Goal: Transaction & Acquisition: Purchase product/service

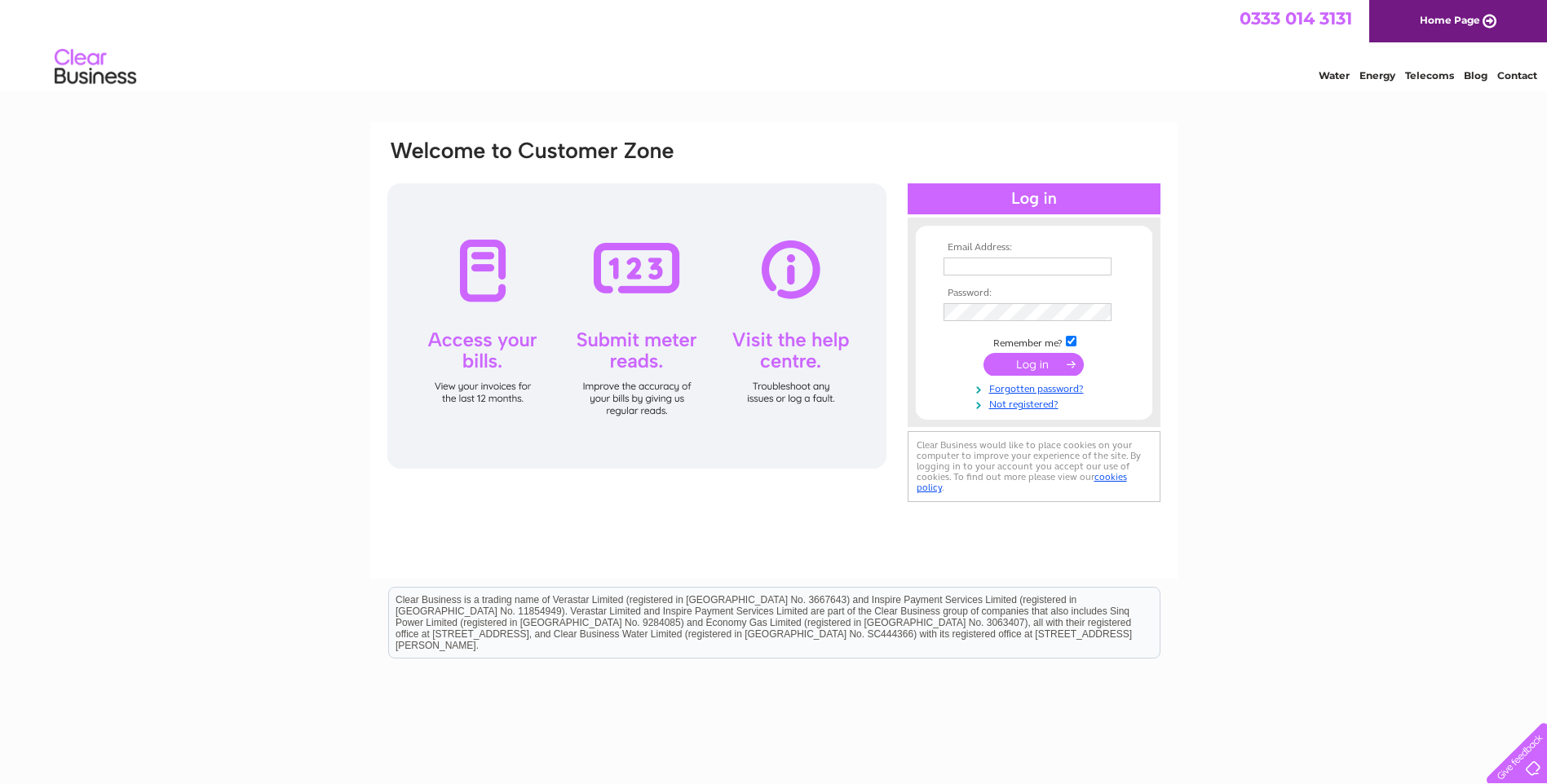
click at [1035, 274] on input "text" at bounding box center [1027, 266] width 168 height 18
type input "sarah@tandisprinklers.co.uk"
click at [983, 355] on input "submit" at bounding box center [1033, 366] width 101 height 23
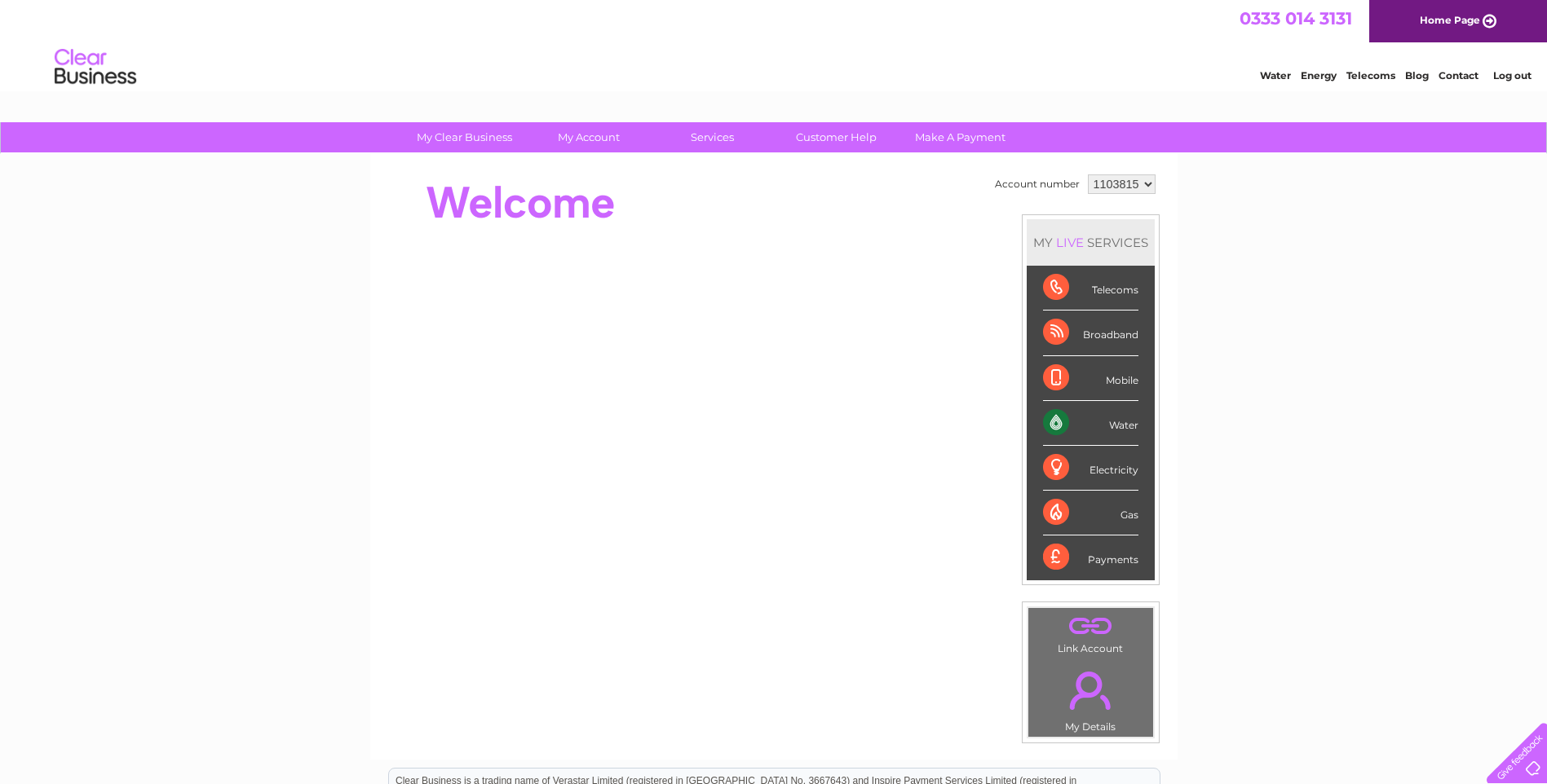
click at [1073, 562] on div "Payments" at bounding box center [1090, 557] width 95 height 44
click at [1103, 555] on div "Payments" at bounding box center [1090, 557] width 95 height 44
click at [1052, 561] on div "Payments" at bounding box center [1090, 557] width 95 height 44
click at [1145, 184] on select "1103815" at bounding box center [1122, 184] width 68 height 20
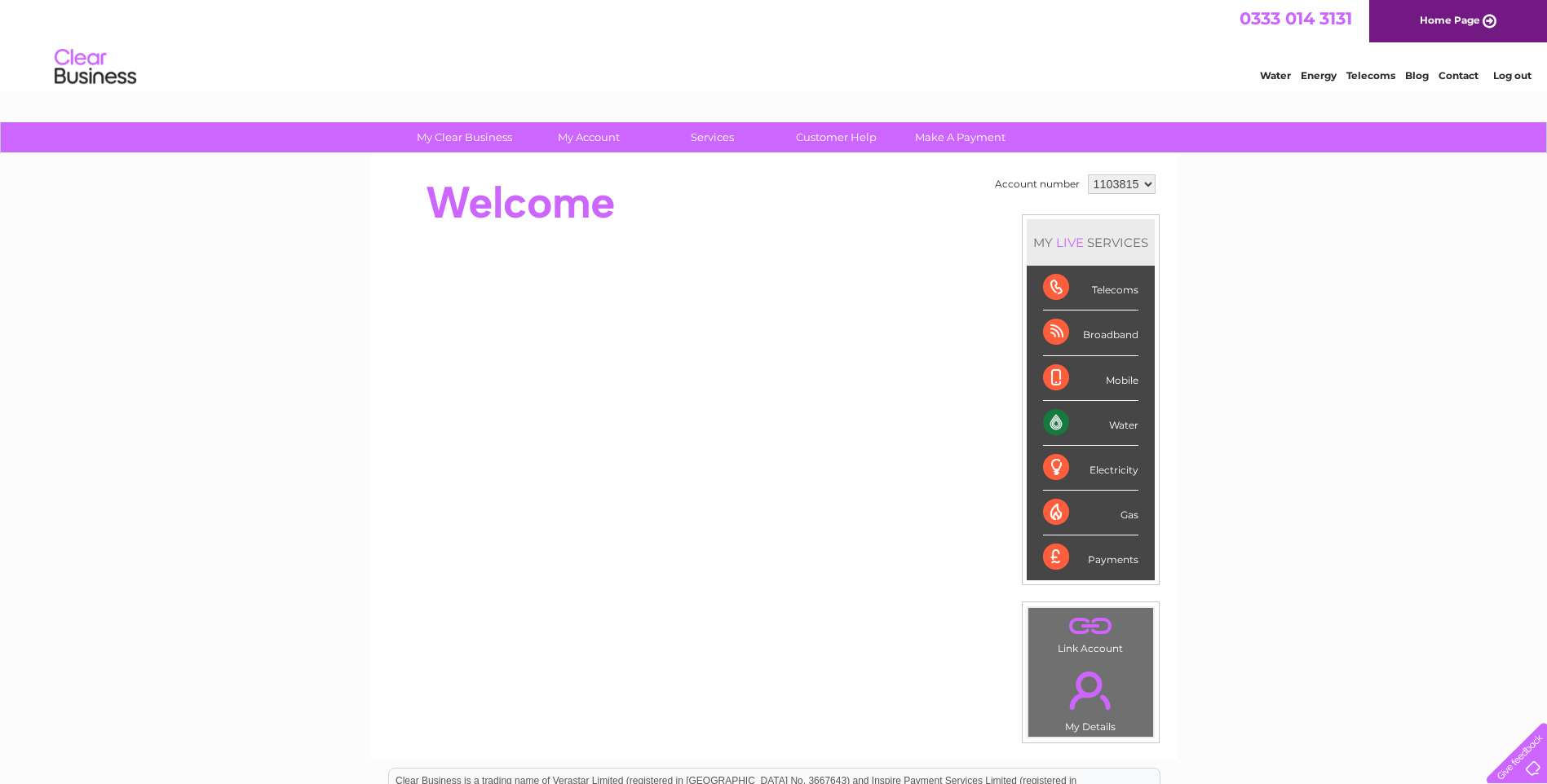
click at [1055, 560] on div "Payments" at bounding box center [1090, 557] width 95 height 44
click at [1102, 563] on div "Payments" at bounding box center [1090, 557] width 95 height 44
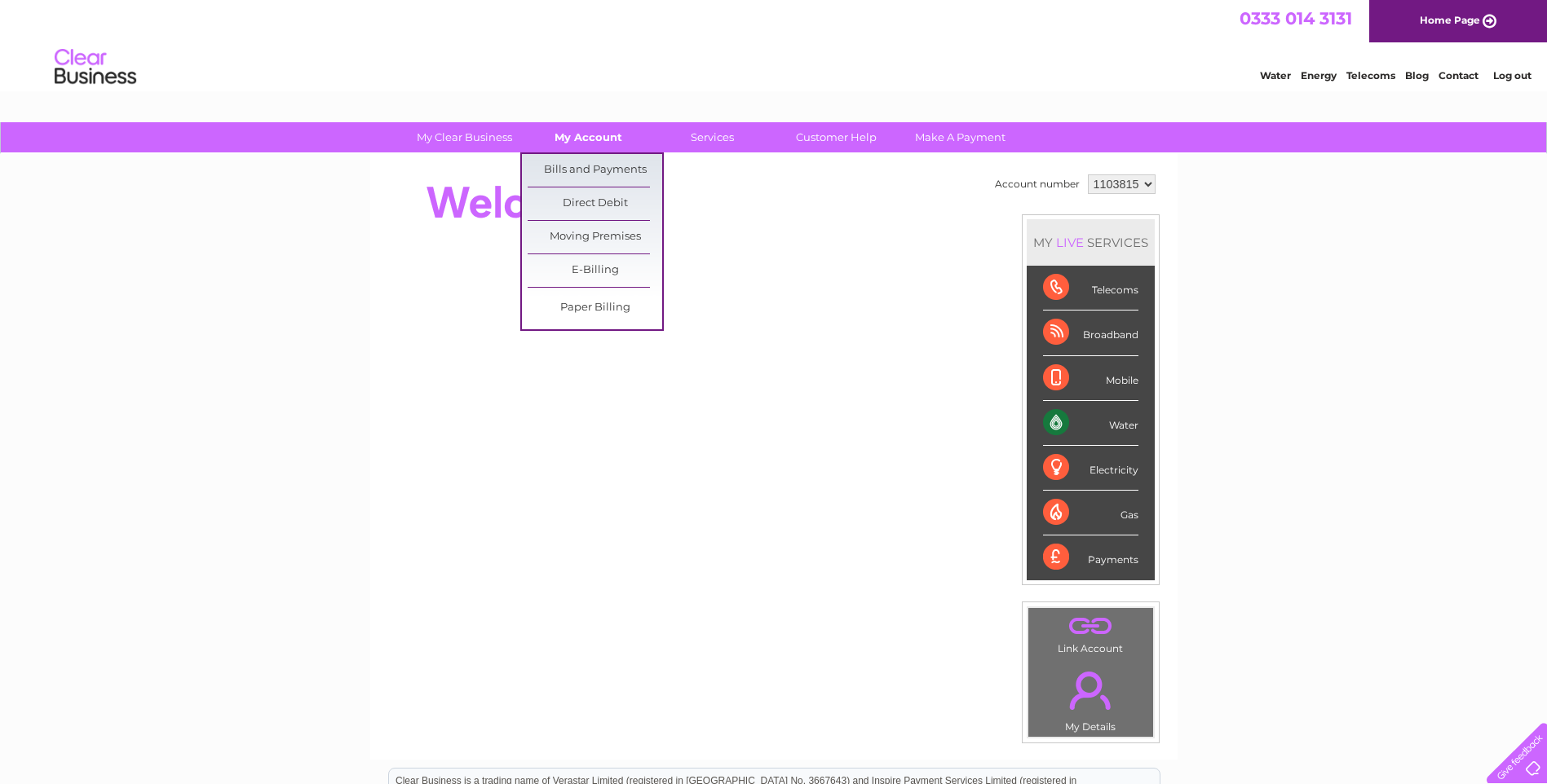
click at [591, 129] on link "My Account" at bounding box center [588, 137] width 135 height 30
click at [586, 163] on link "Bills and Payments" at bounding box center [594, 170] width 135 height 33
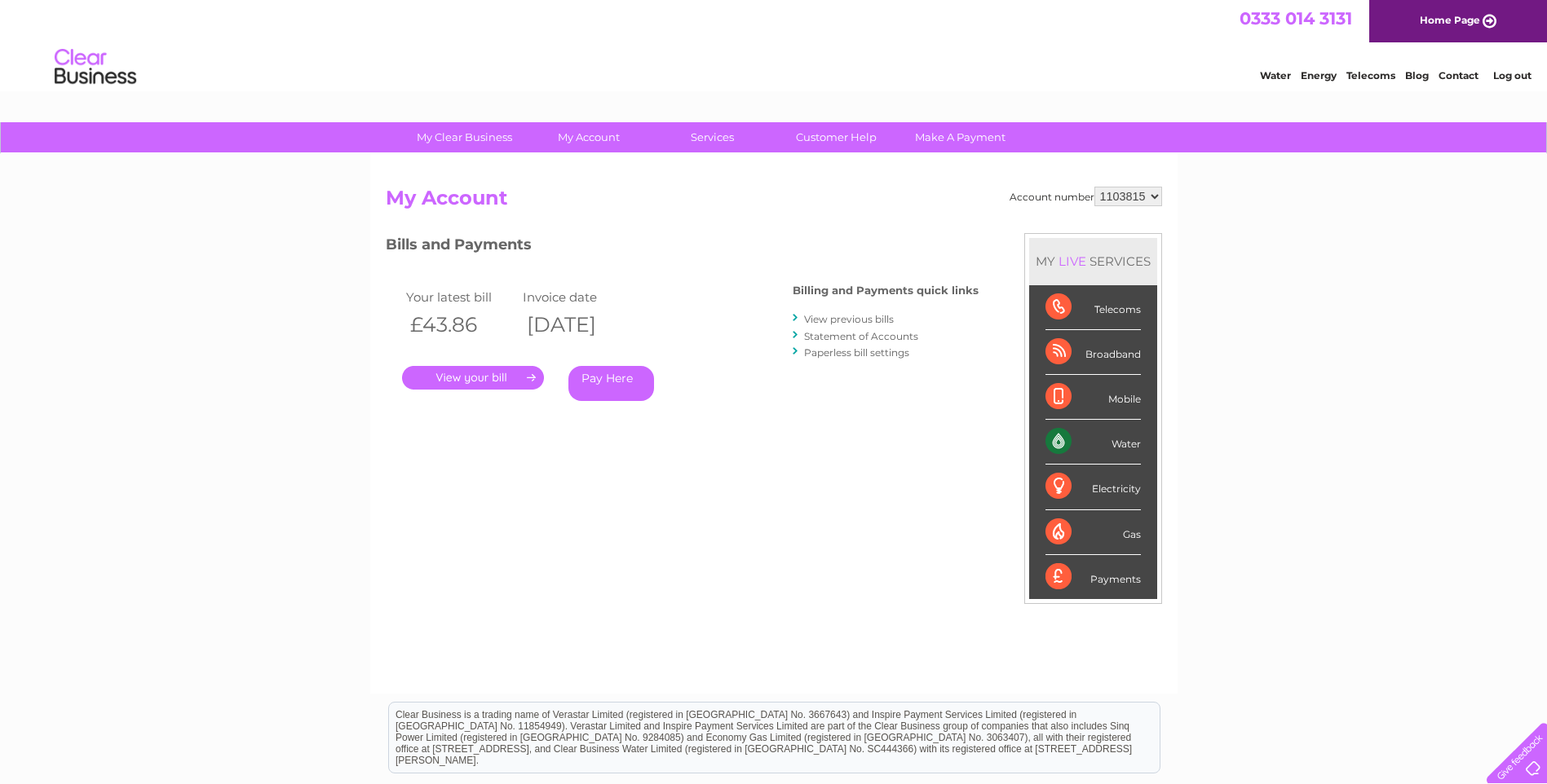
click at [829, 321] on link "View previous bills" at bounding box center [848, 319] width 90 height 12
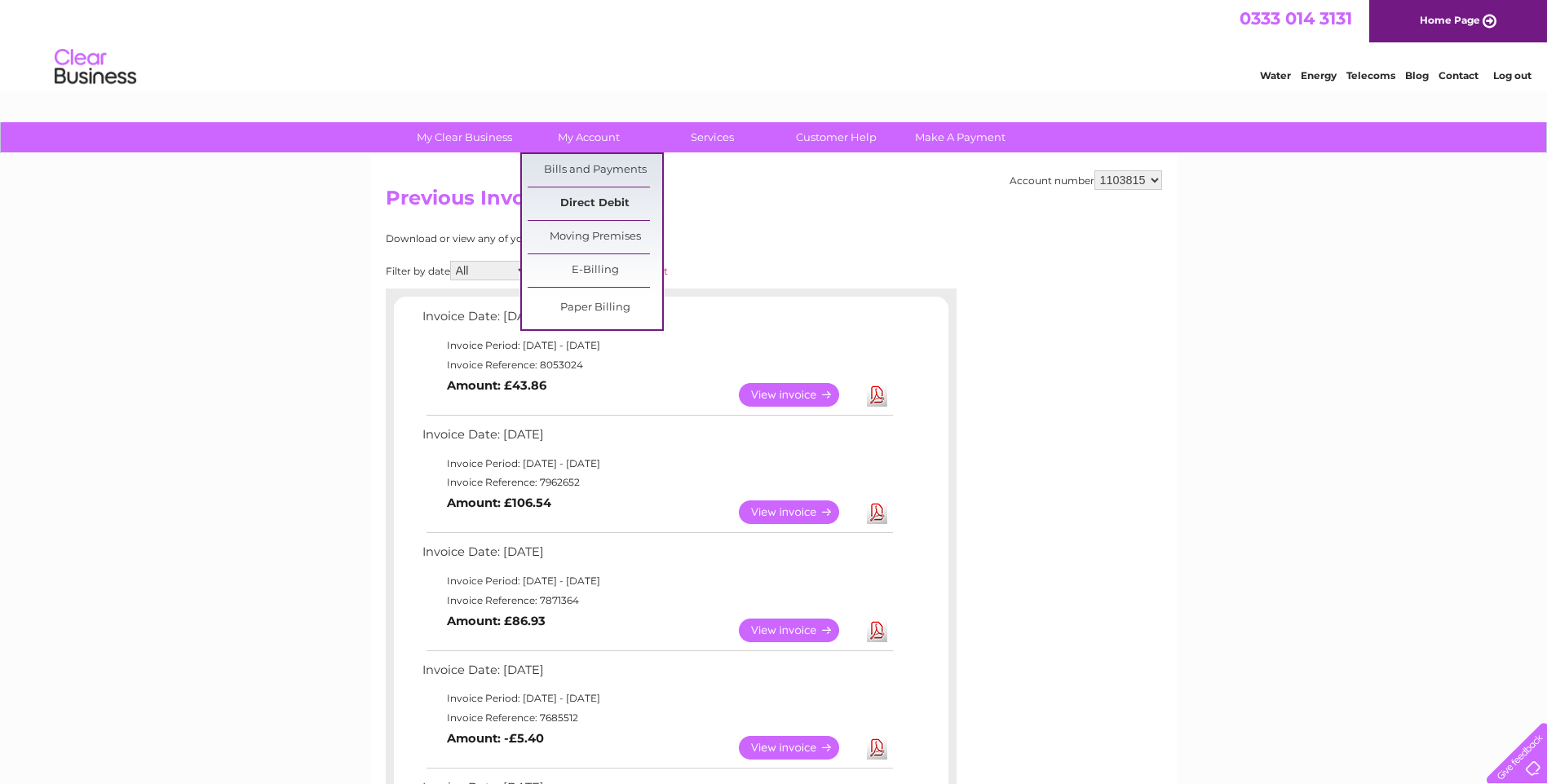
click at [593, 211] on link "Direct Debit" at bounding box center [594, 203] width 135 height 33
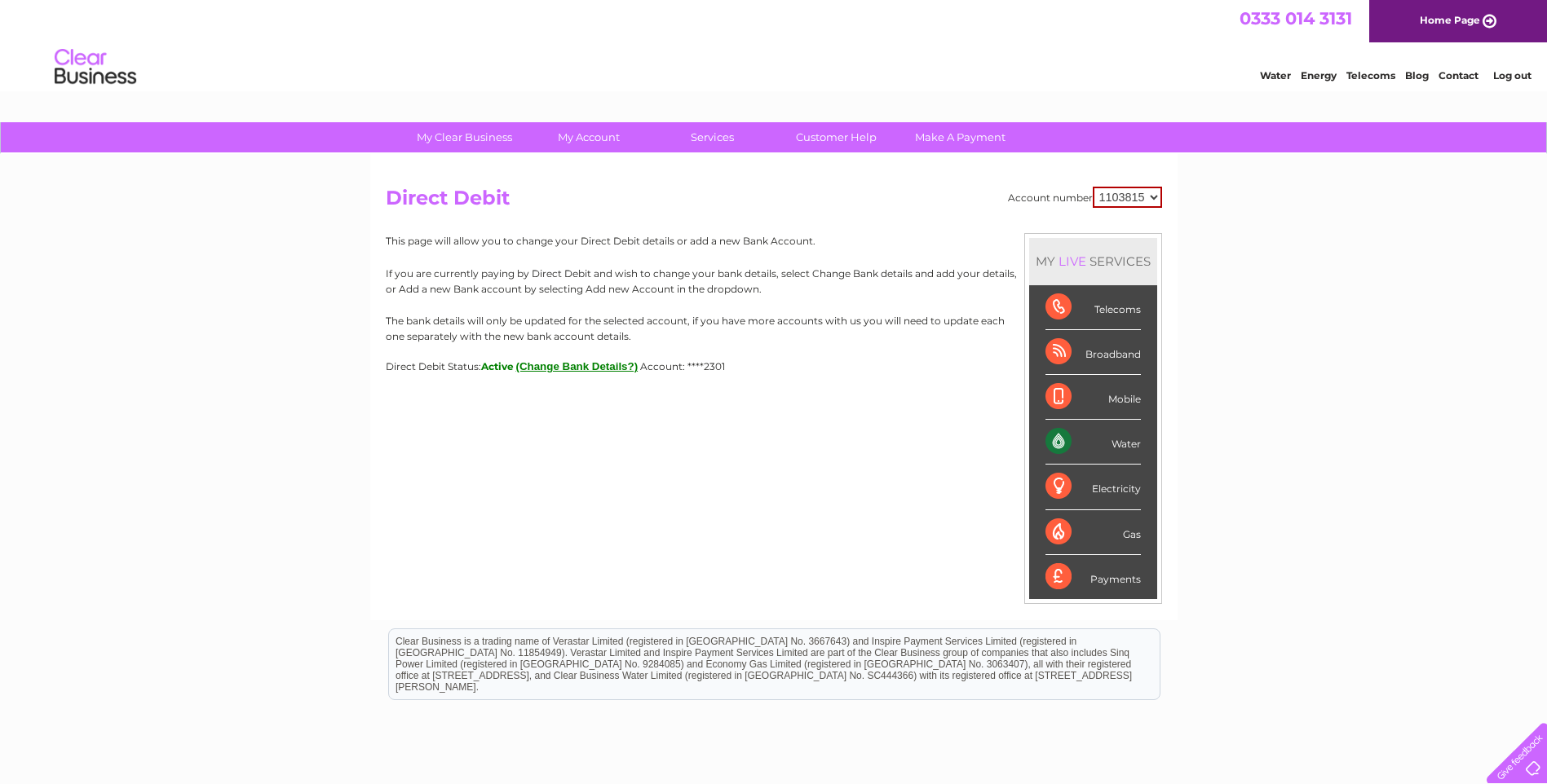
click at [1136, 580] on div "Payments" at bounding box center [1093, 576] width 95 height 44
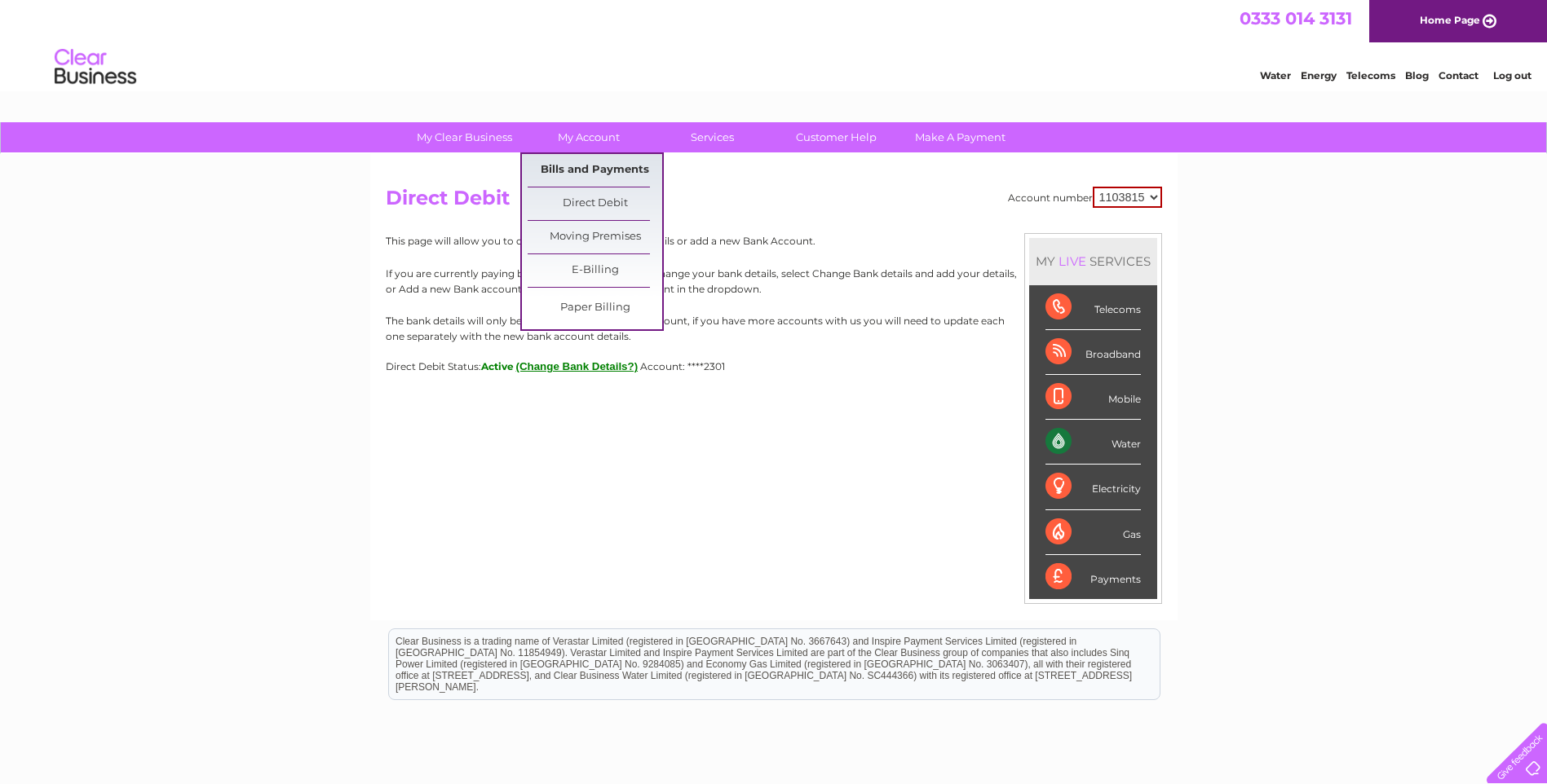
click at [599, 171] on link "Bills and Payments" at bounding box center [594, 170] width 135 height 33
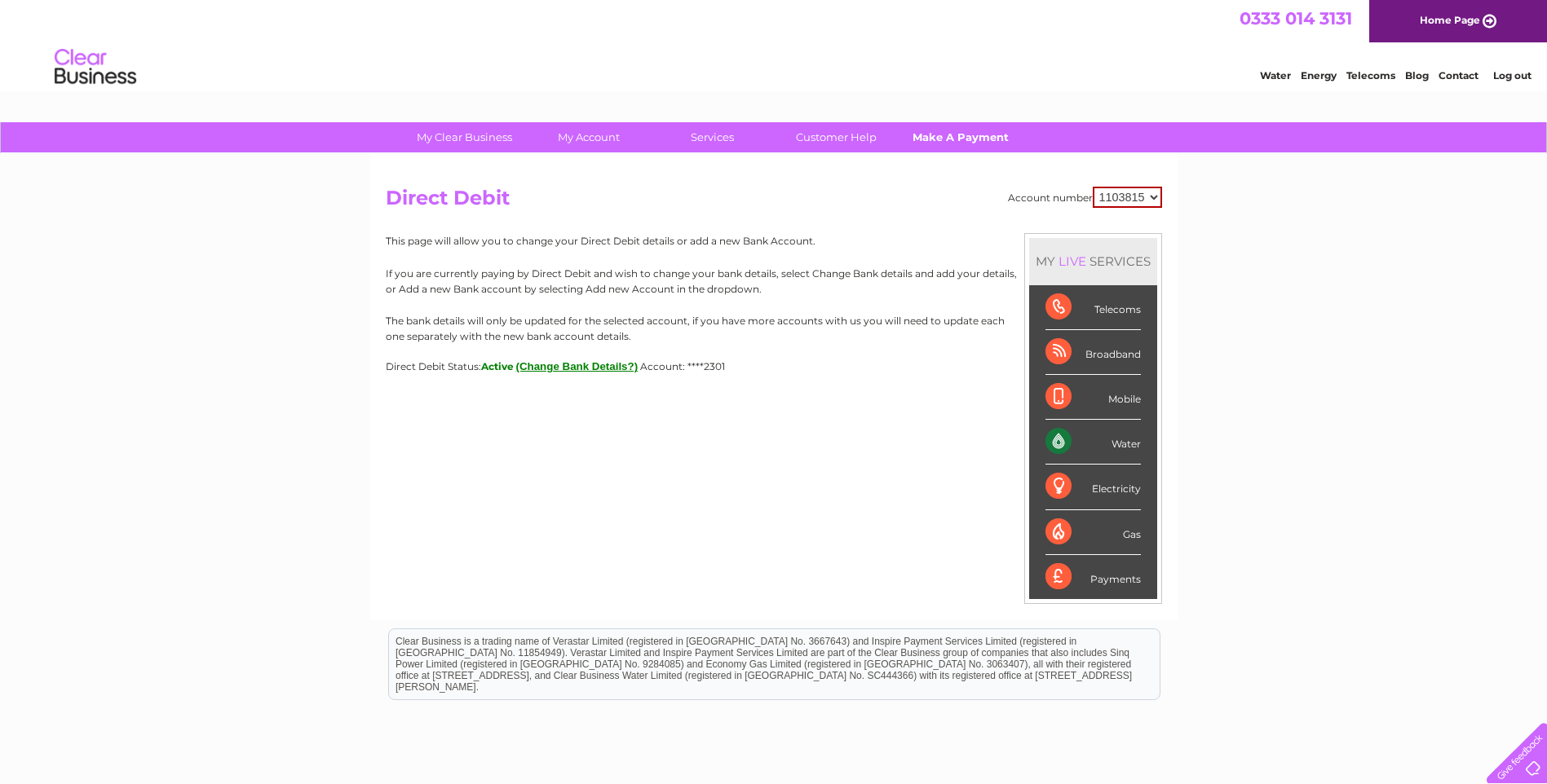
click at [963, 139] on link "Make A Payment" at bounding box center [960, 137] width 135 height 30
click at [954, 137] on link "Make A Payment" at bounding box center [960, 137] width 135 height 30
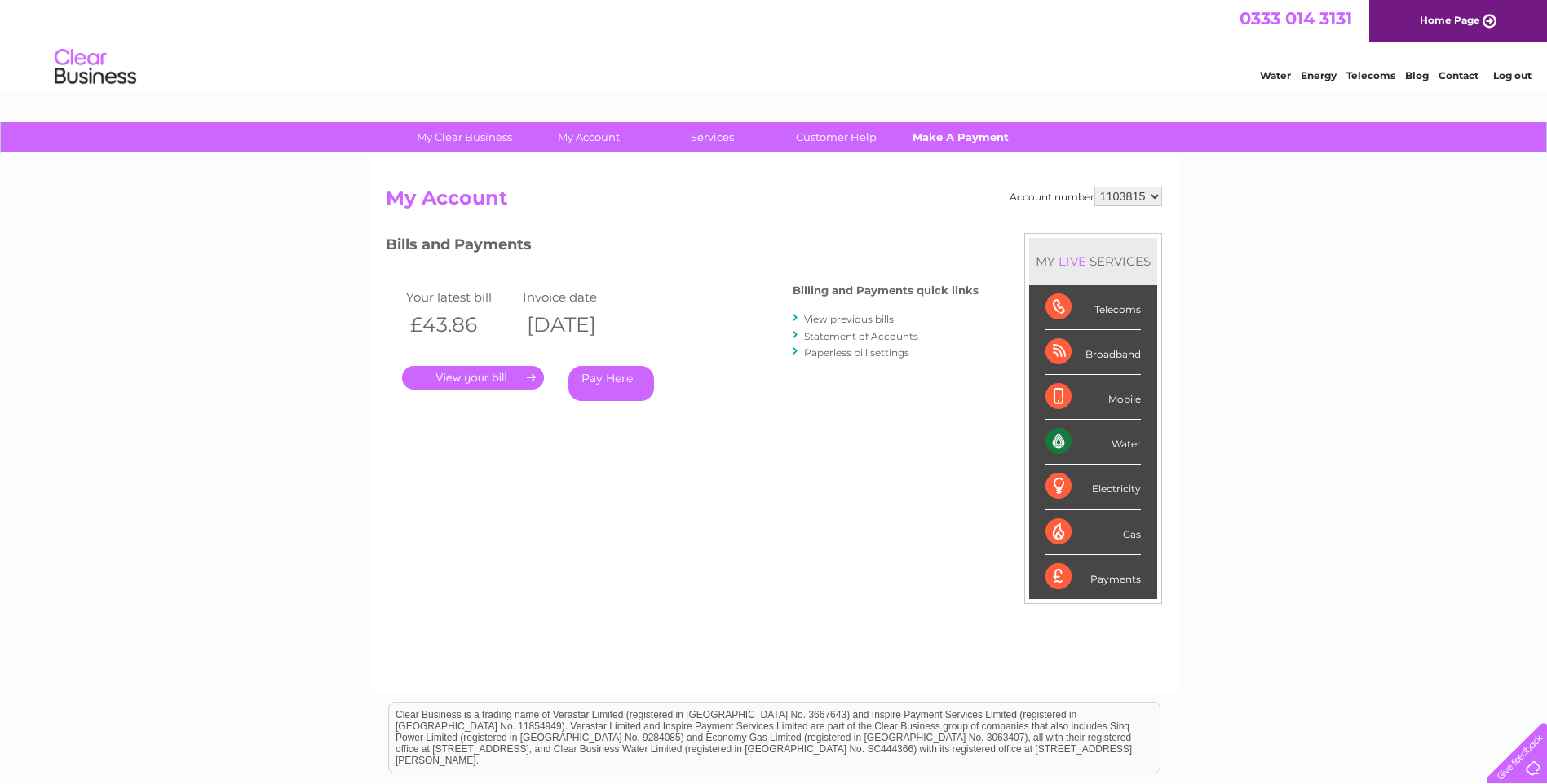
click at [921, 140] on link "Make A Payment" at bounding box center [960, 137] width 135 height 30
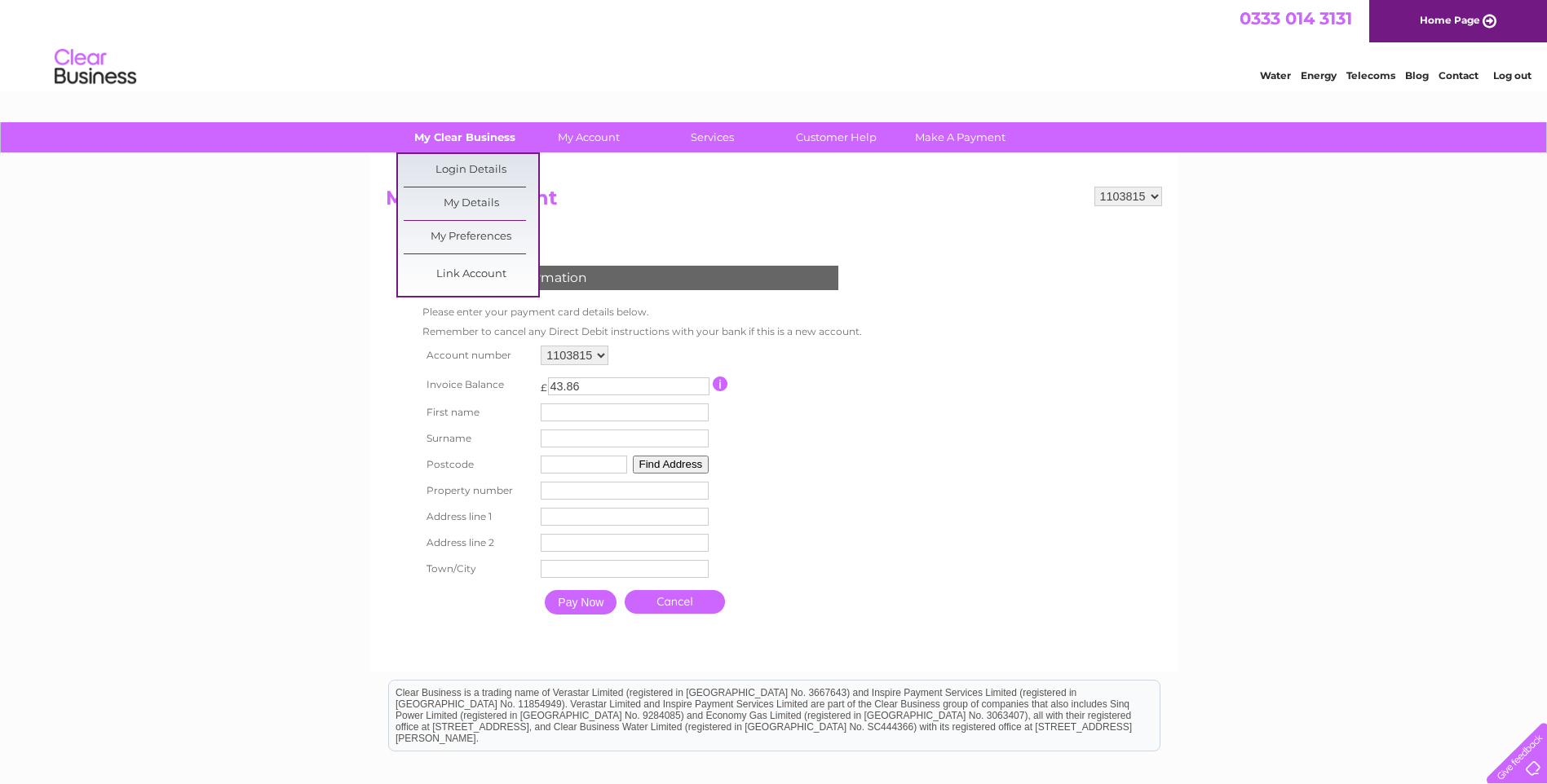
click at [417, 141] on link "My Clear Business" at bounding box center [464, 137] width 135 height 30
